Goal: Information Seeking & Learning: Learn about a topic

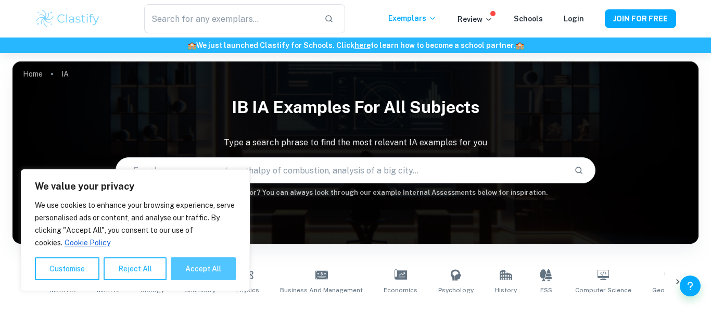
click at [208, 271] on button "Accept All" at bounding box center [203, 268] width 65 height 23
checkbox input "true"
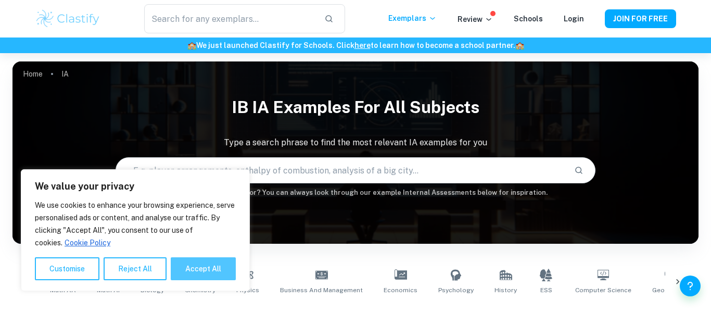
checkbox input "true"
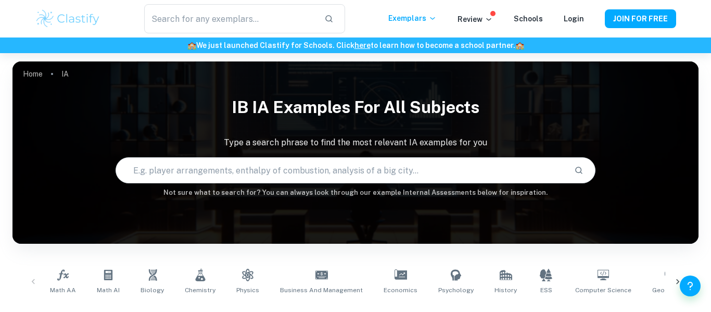
click at [302, 176] on input "text" at bounding box center [341, 170] width 450 height 29
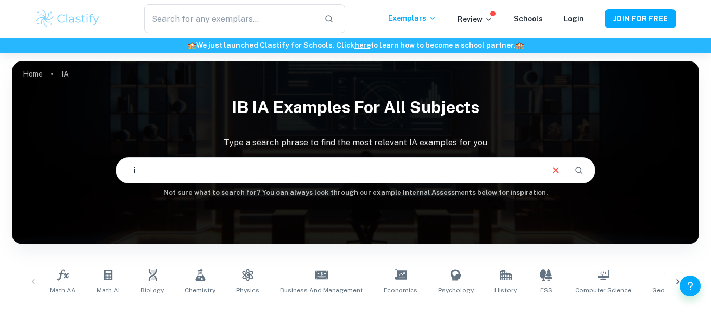
type input "ib"
type input "IB psych"
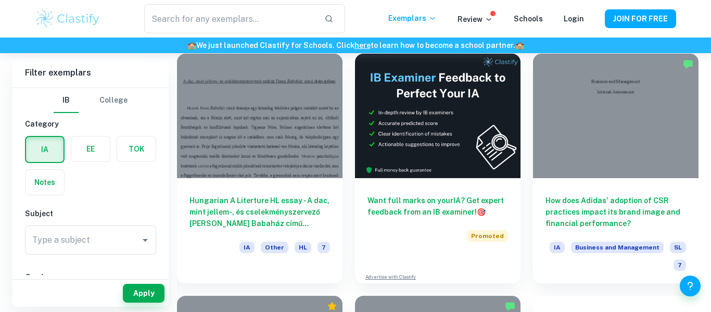
scroll to position [2845, 0]
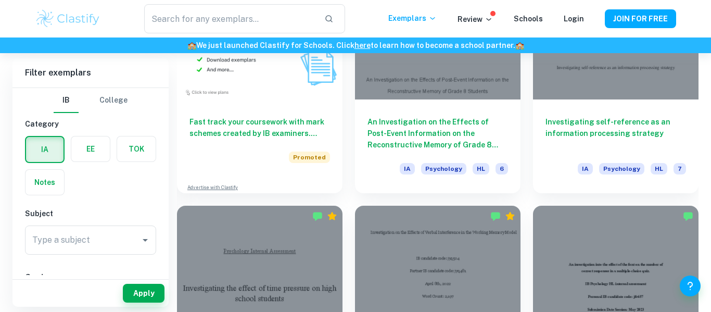
scroll to position [835, 0]
